Goal: Use online tool/utility: Utilize a website feature to perform a specific function

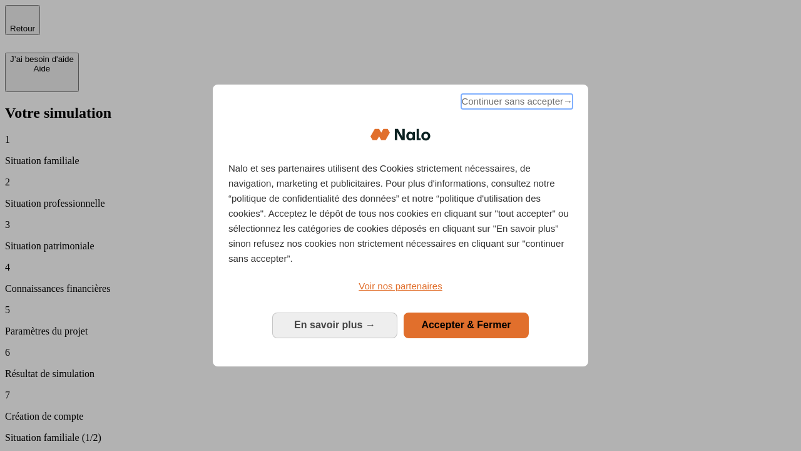
click at [516, 103] on span "Continuer sans accepter →" at bounding box center [516, 101] width 111 height 15
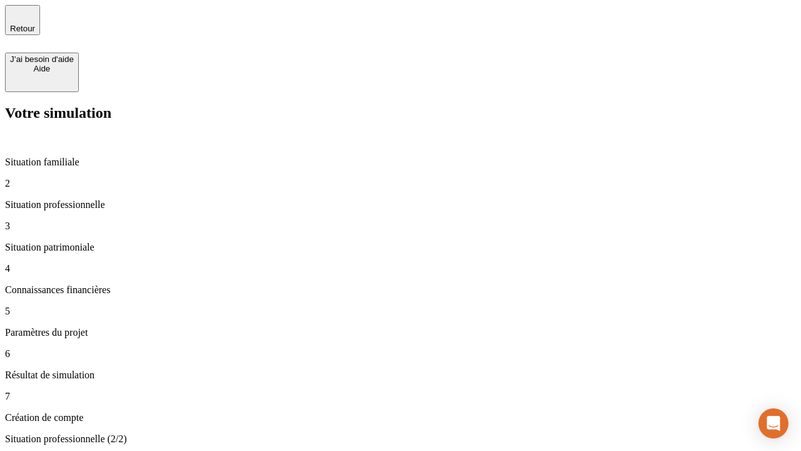
type input "30 000"
type input "1 000"
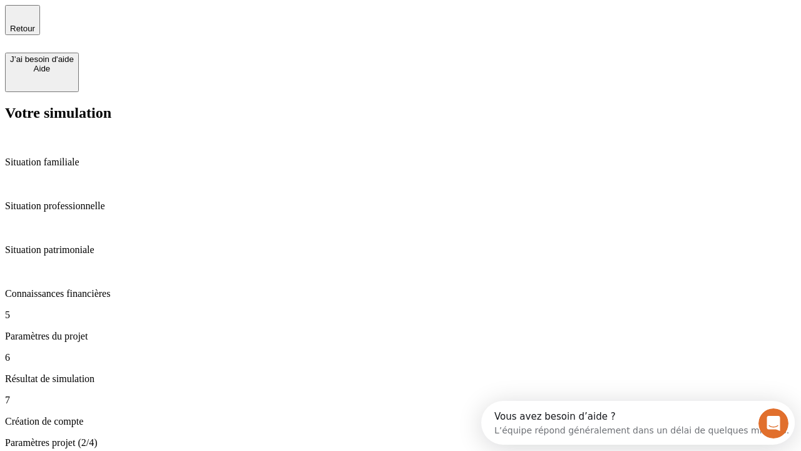
type input "65"
type input "5 000"
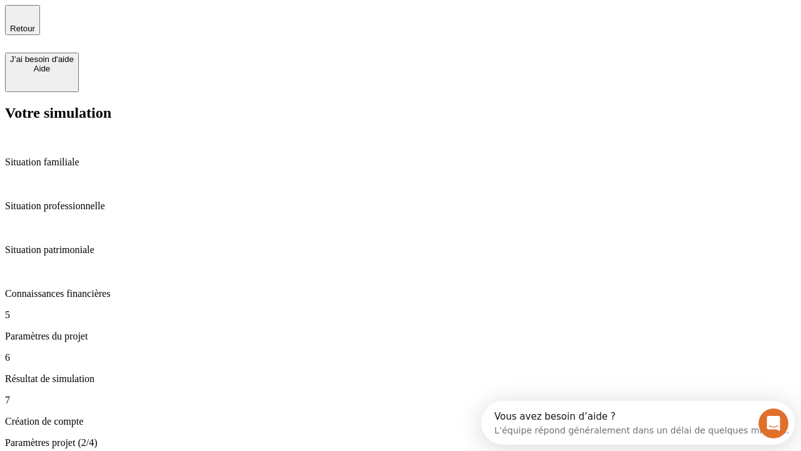
type input "640"
